Goal: Task Accomplishment & Management: Manage account settings

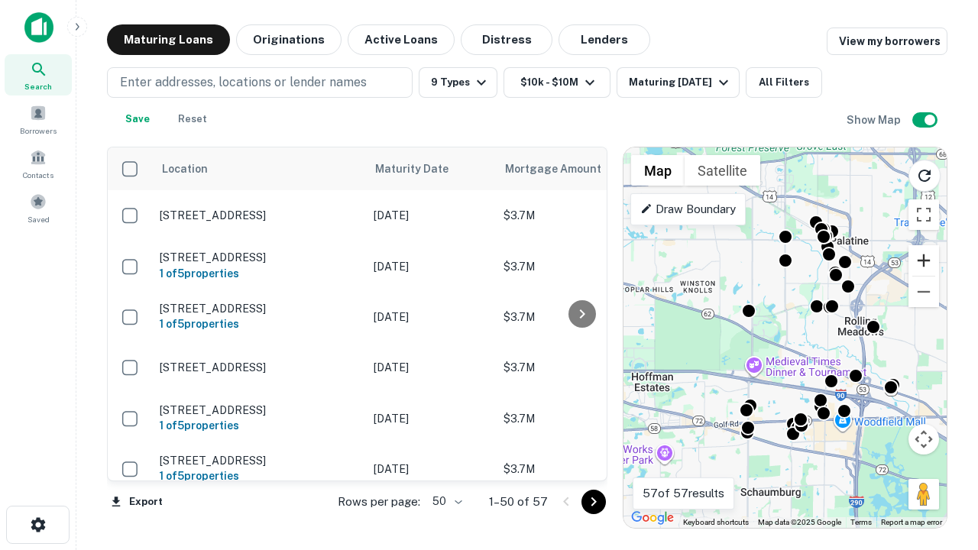
click at [924, 261] on button "Zoom in" at bounding box center [923, 260] width 31 height 31
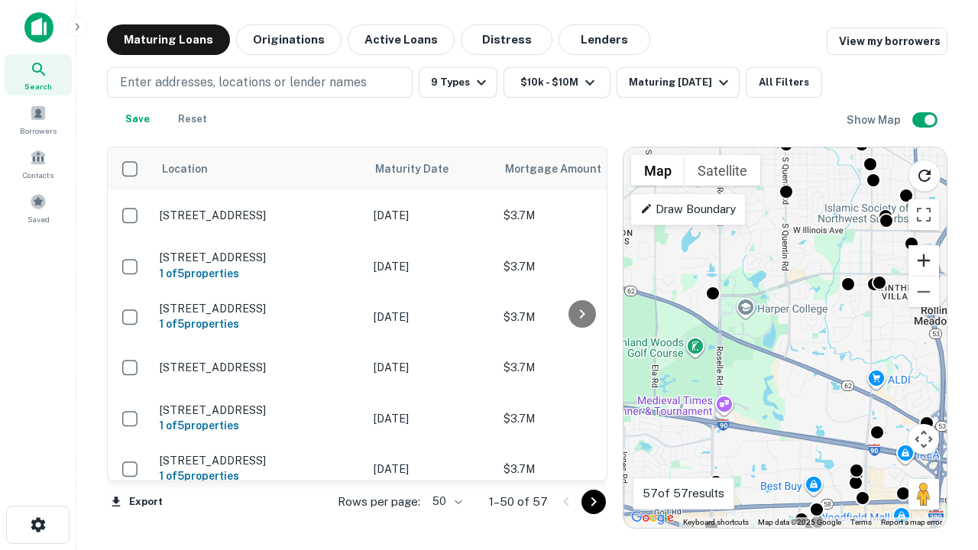
click at [924, 261] on button "Zoom in" at bounding box center [923, 260] width 31 height 31
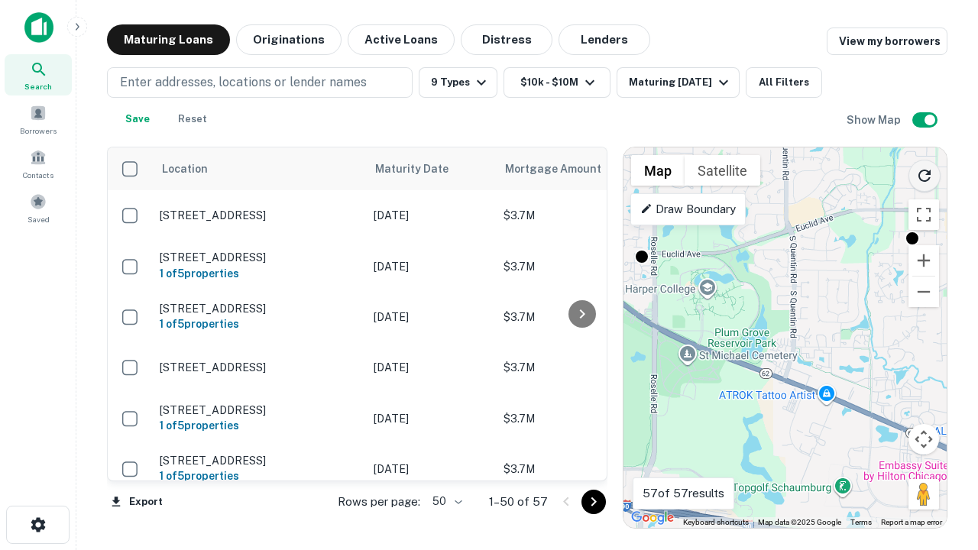
click at [925, 173] on icon "Reload search area" at bounding box center [924, 176] width 18 height 18
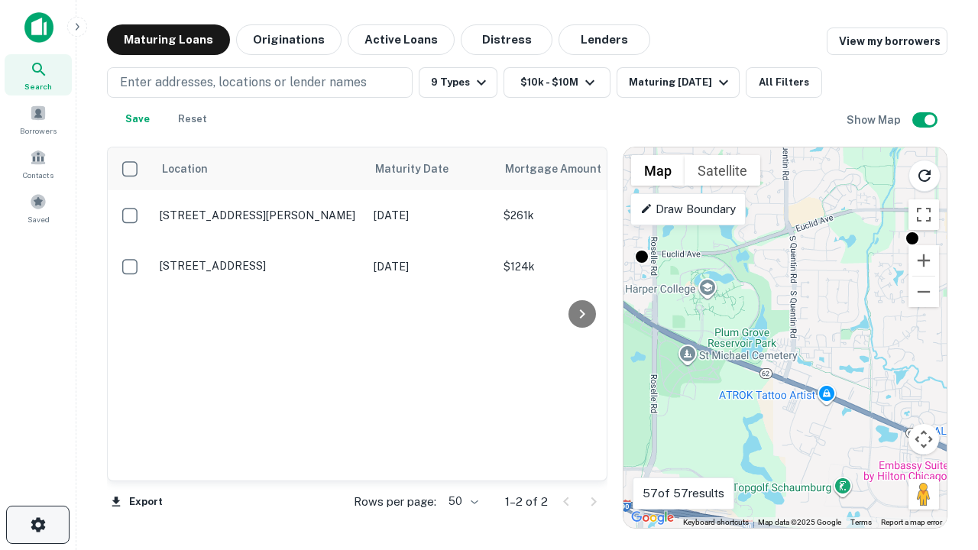
click at [37, 525] on icon "button" at bounding box center [38, 525] width 18 height 18
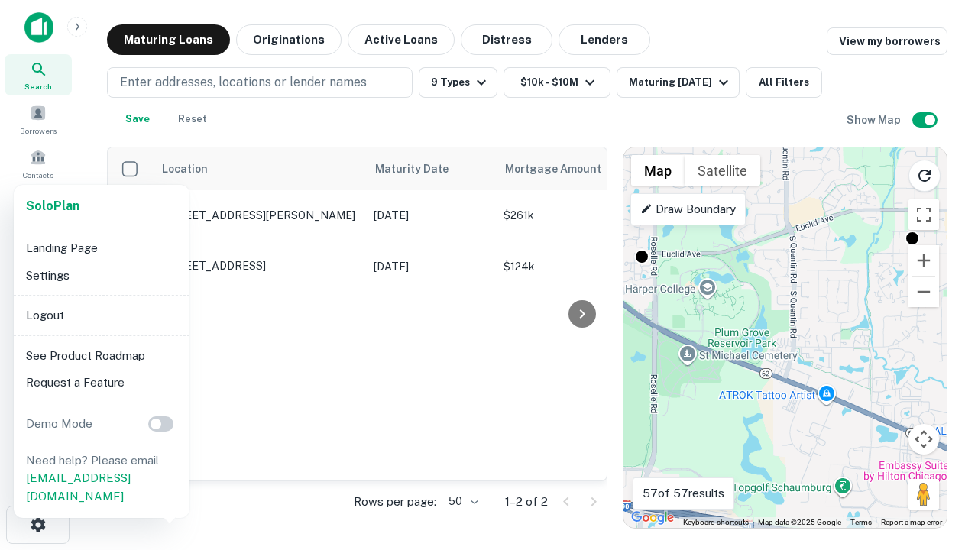
click at [101, 315] on li "Logout" at bounding box center [102, 316] width 164 height 28
